Goal: Task Accomplishment & Management: Manage account settings

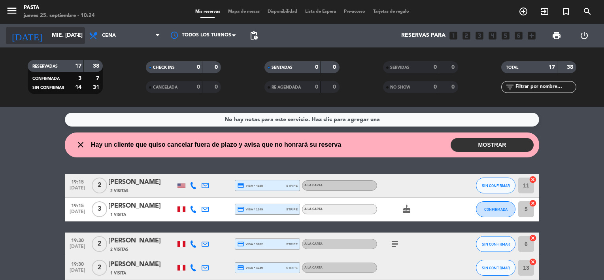
click at [62, 37] on input "mié. [DATE]" at bounding box center [85, 35] width 75 height 14
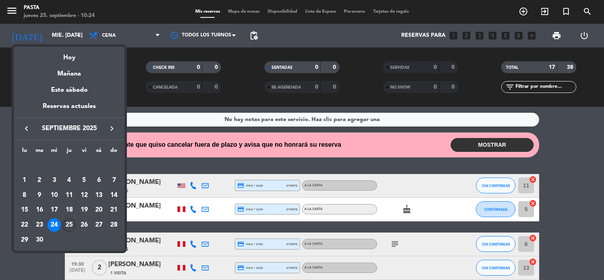
click at [68, 223] on div "25" at bounding box center [68, 224] width 13 height 13
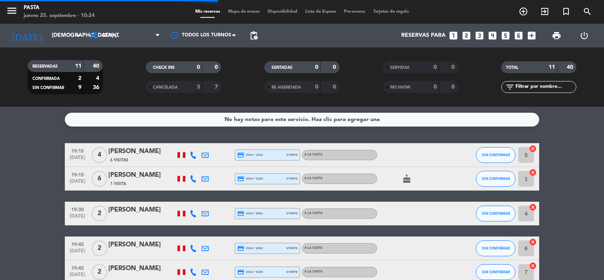
click at [121, 41] on span "Cena" at bounding box center [124, 35] width 79 height 17
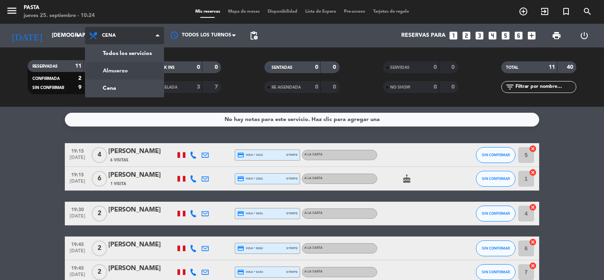
click at [128, 72] on div "menu Pasta jueves 25. septiembre - 10:24 Mis reservas Mapa de mesas Disponibili…" at bounding box center [302, 53] width 604 height 107
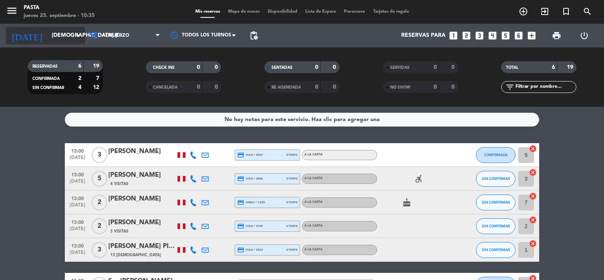
click at [58, 38] on input "[DEMOGRAPHIC_DATA] [DATE]" at bounding box center [85, 35] width 75 height 14
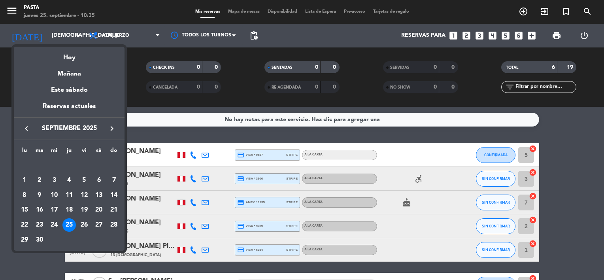
drag, startPoint x: 100, startPoint y: 119, endPoint x: 114, endPoint y: 137, distance: 22.5
click at [114, 137] on div "keyboard_arrow_left septiembre 2025 keyboard_arrow_right" at bounding box center [69, 128] width 111 height 22
drag, startPoint x: 114, startPoint y: 137, endPoint x: 112, endPoint y: 131, distance: 6.4
click at [112, 131] on icon "keyboard_arrow_right" at bounding box center [111, 128] width 9 height 9
click at [52, 222] on div "22" at bounding box center [53, 224] width 13 height 13
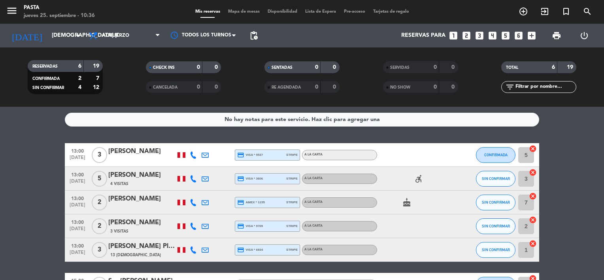
type input "mié. [DATE]"
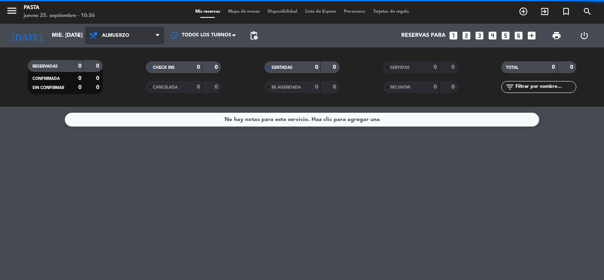
click at [122, 36] on span "Almuerzo" at bounding box center [115, 36] width 27 height 6
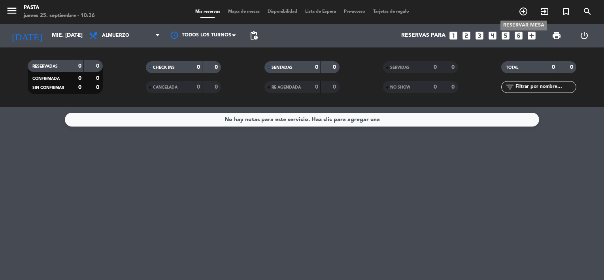
click at [528, 14] on span "add_circle_outline" at bounding box center [522, 11] width 21 height 13
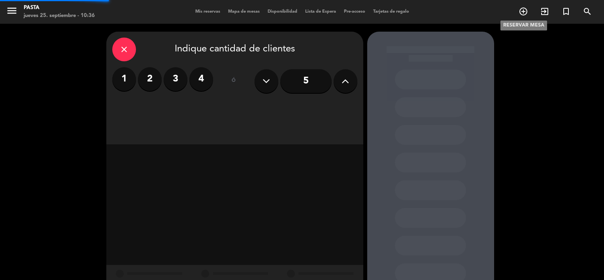
drag, startPoint x: 527, startPoint y: 14, endPoint x: 486, endPoint y: 26, distance: 43.6
click at [525, 13] on icon "add_circle_outline" at bounding box center [522, 11] width 9 height 9
click at [206, 83] on label "4" at bounding box center [201, 79] width 24 height 24
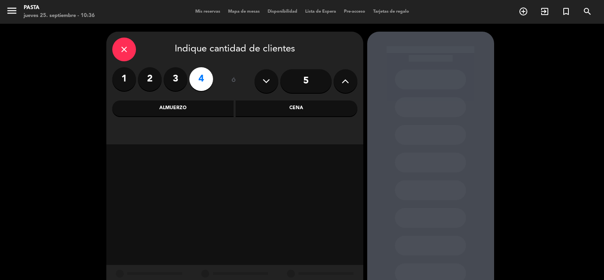
click at [201, 106] on div "Almuerzo" at bounding box center [173, 108] width 122 height 16
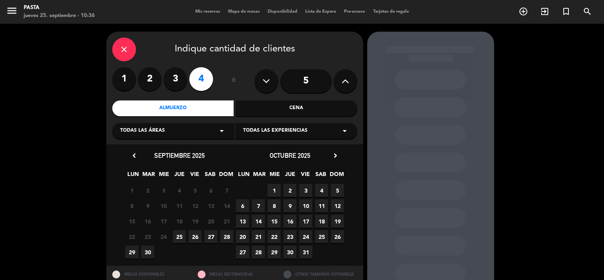
click at [275, 232] on span "22" at bounding box center [273, 236] width 13 height 13
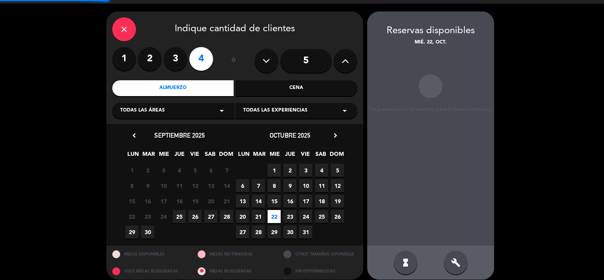
scroll to position [27, 0]
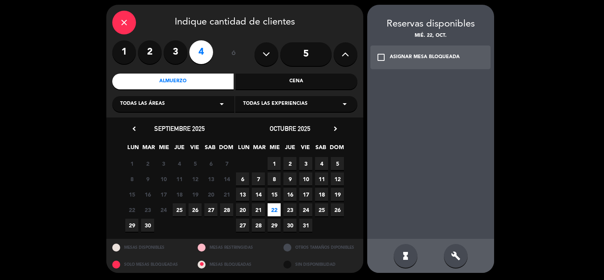
click at [130, 25] on div "close" at bounding box center [124, 23] width 24 height 24
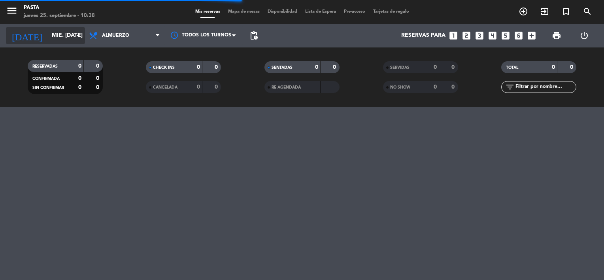
click at [48, 41] on input "mié. [DATE]" at bounding box center [85, 35] width 75 height 14
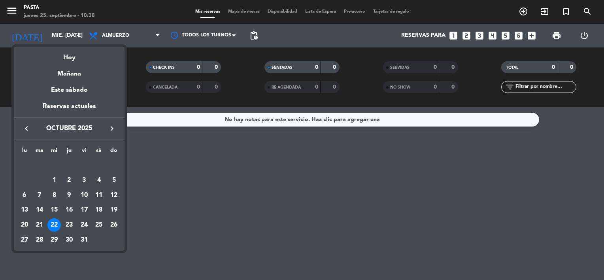
click at [192, 166] on div at bounding box center [302, 140] width 604 height 280
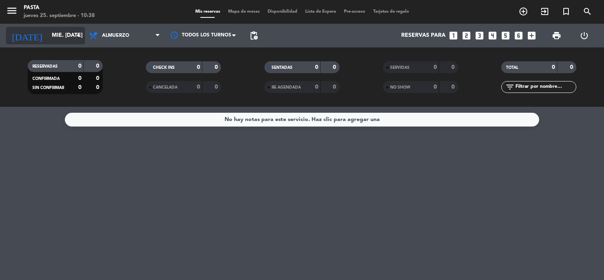
click at [63, 34] on input "mié. [DATE]" at bounding box center [85, 35] width 75 height 14
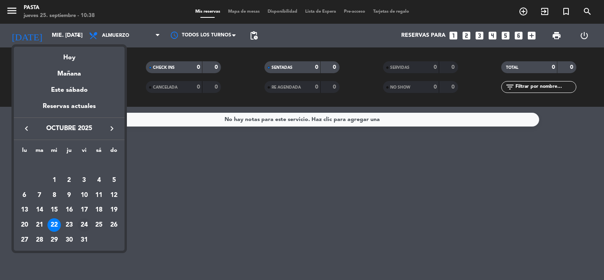
click at [84, 226] on div "24" at bounding box center [83, 224] width 13 height 13
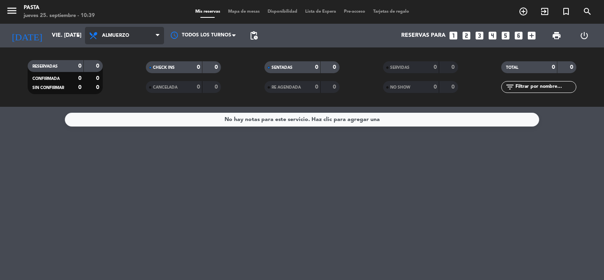
click at [134, 32] on span "Almuerzo" at bounding box center [124, 35] width 79 height 17
click at [124, 93] on div "menu Pasta jueves 25. septiembre - 10:39 Mis reservas Mapa de mesas Disponibili…" at bounding box center [302, 53] width 604 height 107
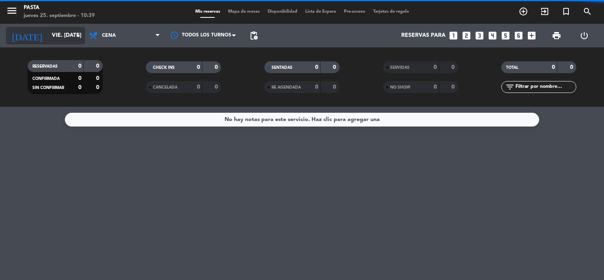
click at [66, 32] on input "vie. [DATE]" at bounding box center [85, 35] width 75 height 14
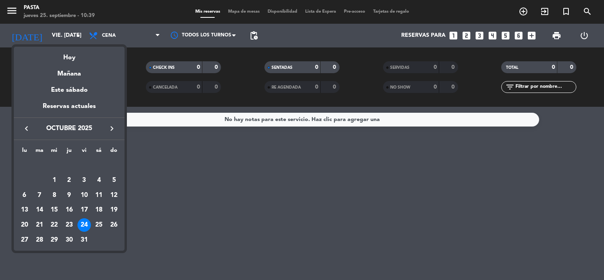
click at [28, 131] on icon "keyboard_arrow_left" at bounding box center [26, 128] width 9 height 9
click at [105, 125] on button "keyboard_arrow_right" at bounding box center [112, 128] width 14 height 10
click at [87, 223] on div "26" at bounding box center [83, 224] width 13 height 13
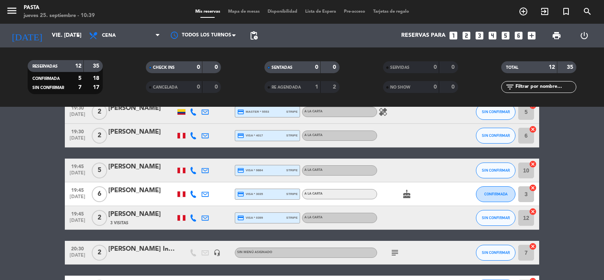
scroll to position [119, 0]
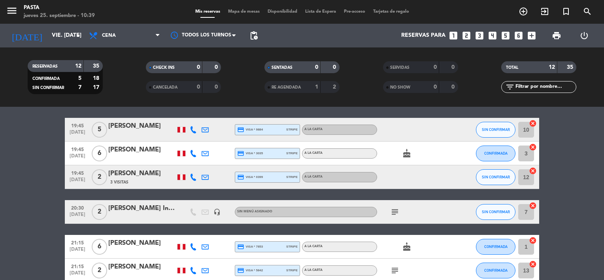
click at [395, 213] on icon "subject" at bounding box center [394, 211] width 9 height 9
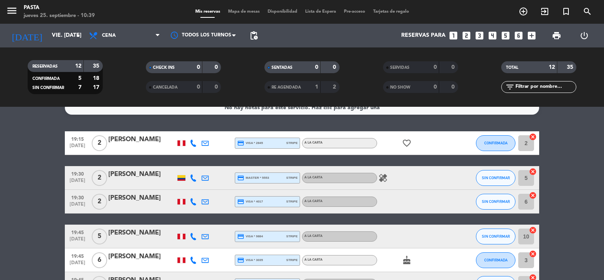
scroll to position [0, 0]
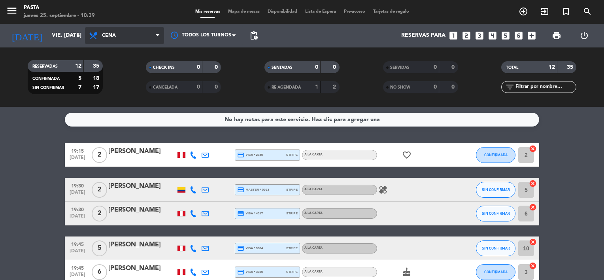
click at [120, 39] on span "Cena" at bounding box center [124, 35] width 79 height 17
click at [126, 74] on div "menu Pasta jueves 25. septiembre - 10:39 Mis reservas Mapa de mesas Disponibili…" at bounding box center [302, 53] width 604 height 107
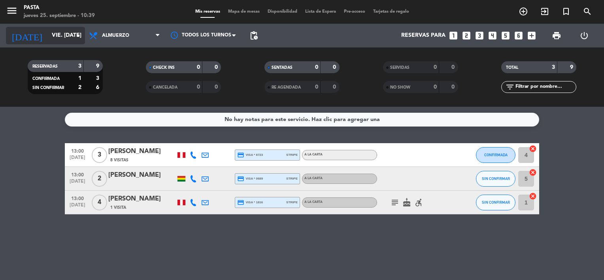
click at [65, 39] on input "vie. [DATE]" at bounding box center [85, 35] width 75 height 14
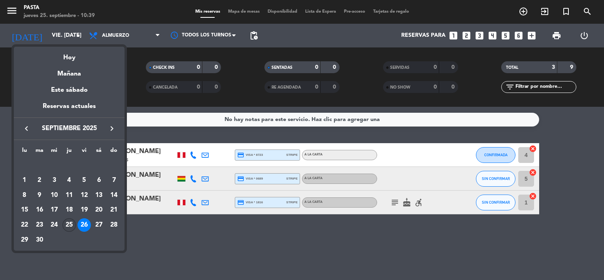
click at [70, 220] on div "25" at bounding box center [68, 224] width 13 height 13
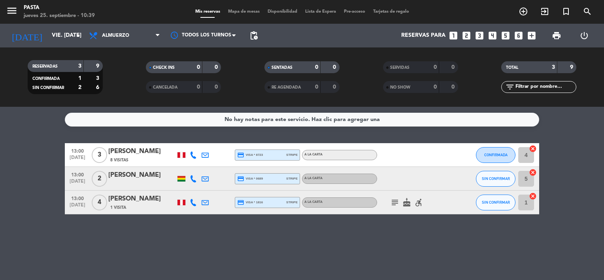
type input "[DEMOGRAPHIC_DATA] [DATE]"
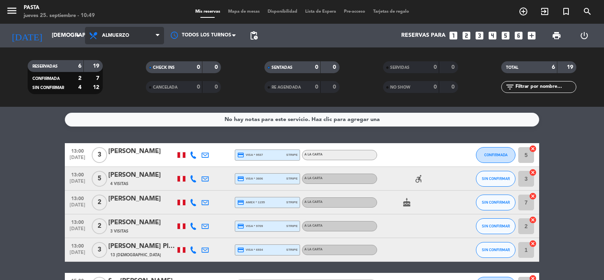
click at [114, 36] on span "Almuerzo" at bounding box center [115, 36] width 27 height 6
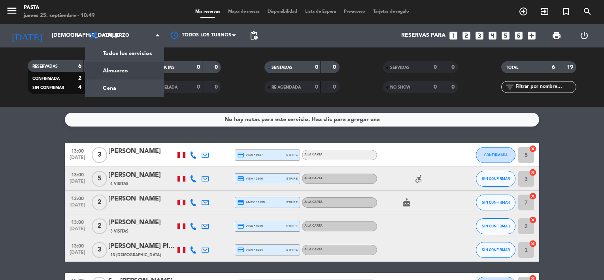
click at [114, 84] on div "menu Pasta jueves 25. septiembre - 10:49 Mis reservas Mapa de mesas Disponibili…" at bounding box center [302, 53] width 604 height 107
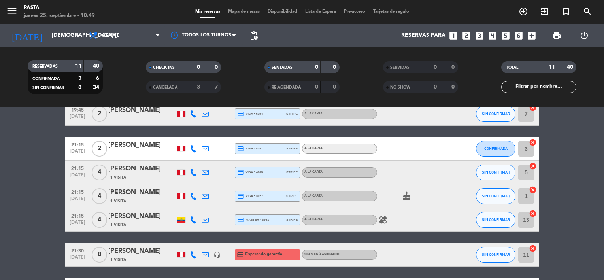
scroll to position [198, 0]
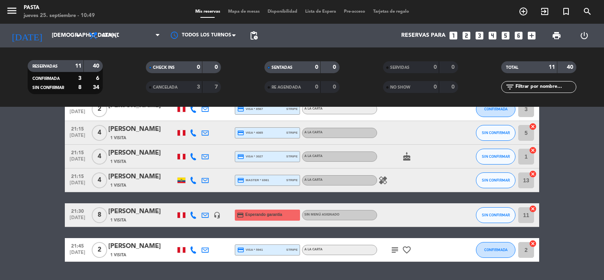
click at [131, 211] on div "[PERSON_NAME]" at bounding box center [141, 211] width 67 height 10
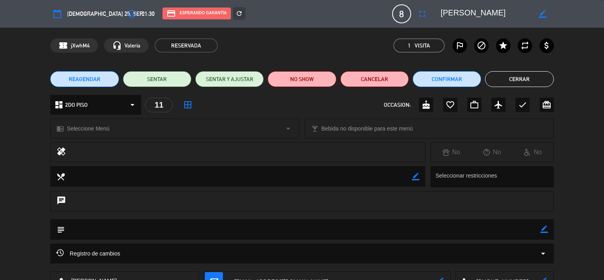
click at [513, 85] on button "Cerrar" at bounding box center [519, 79] width 68 height 16
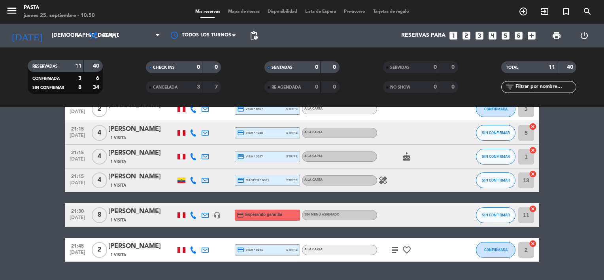
click at [126, 212] on div "[PERSON_NAME]" at bounding box center [141, 211] width 67 height 10
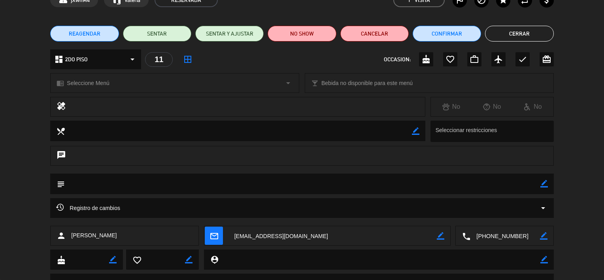
scroll to position [82, 0]
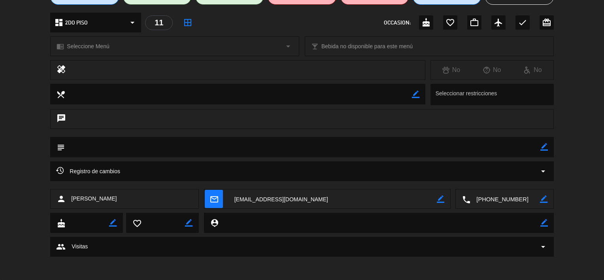
click at [543, 166] on icon "arrow_drop_down" at bounding box center [542, 170] width 9 height 9
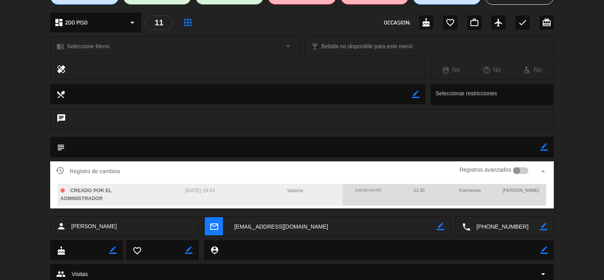
click at [541, 170] on icon "arrow_drop_up" at bounding box center [542, 170] width 9 height 9
